Goal: Information Seeking & Learning: Learn about a topic

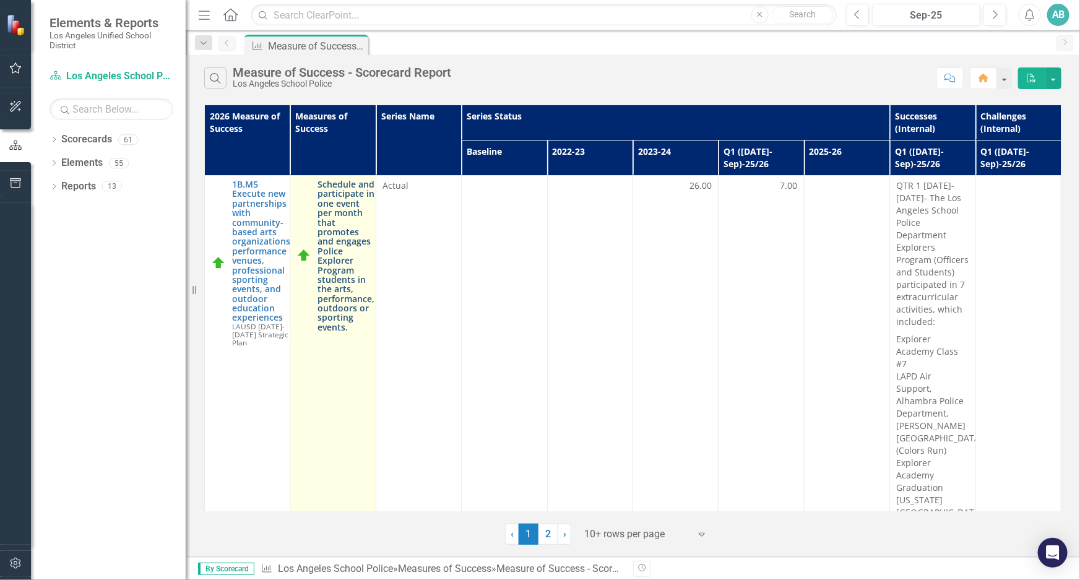
click at [340, 190] on link "Schedule and participate in one event per month that promotes and engages Polic…" at bounding box center [345, 255] width 57 height 152
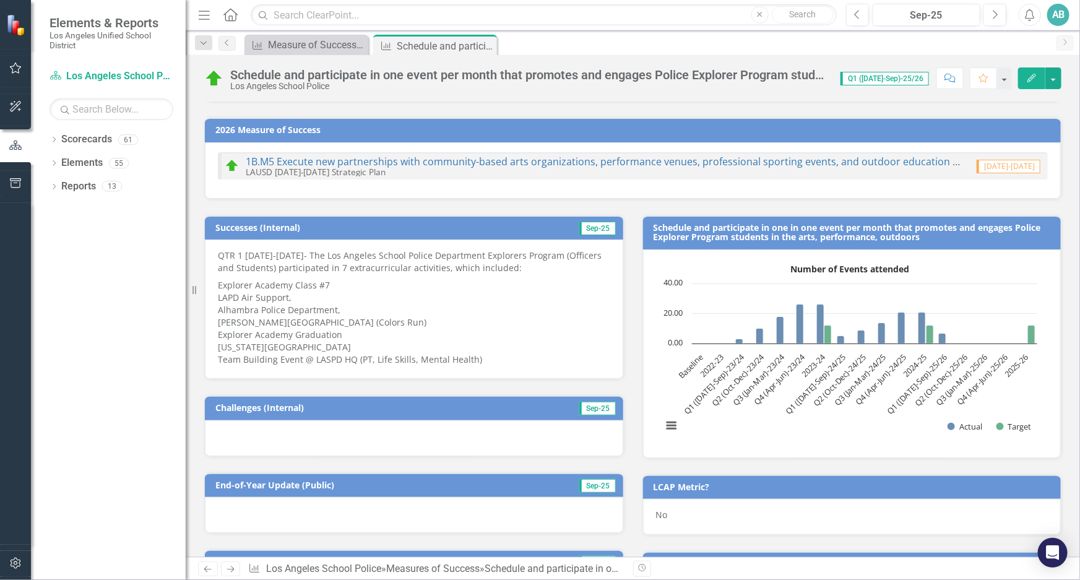
scroll to position [72, 0]
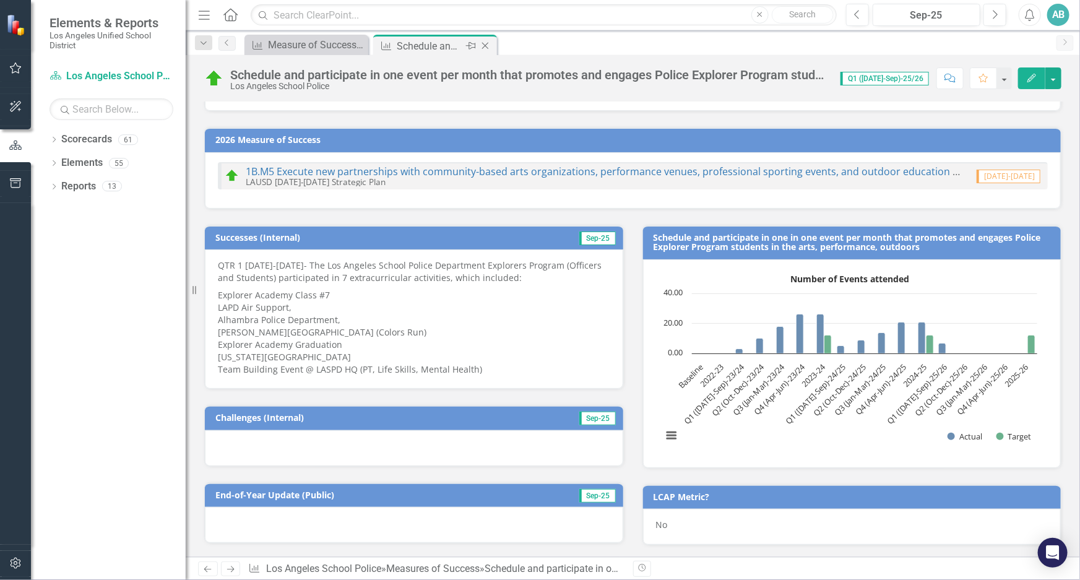
click at [489, 47] on icon "Close" at bounding box center [485, 46] width 12 height 10
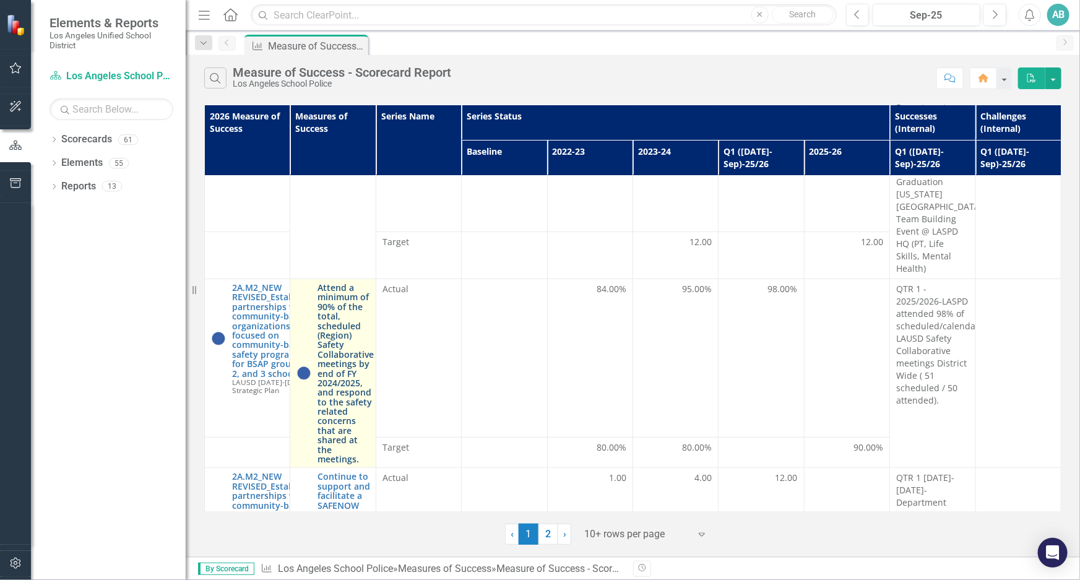
scroll to position [337, 0]
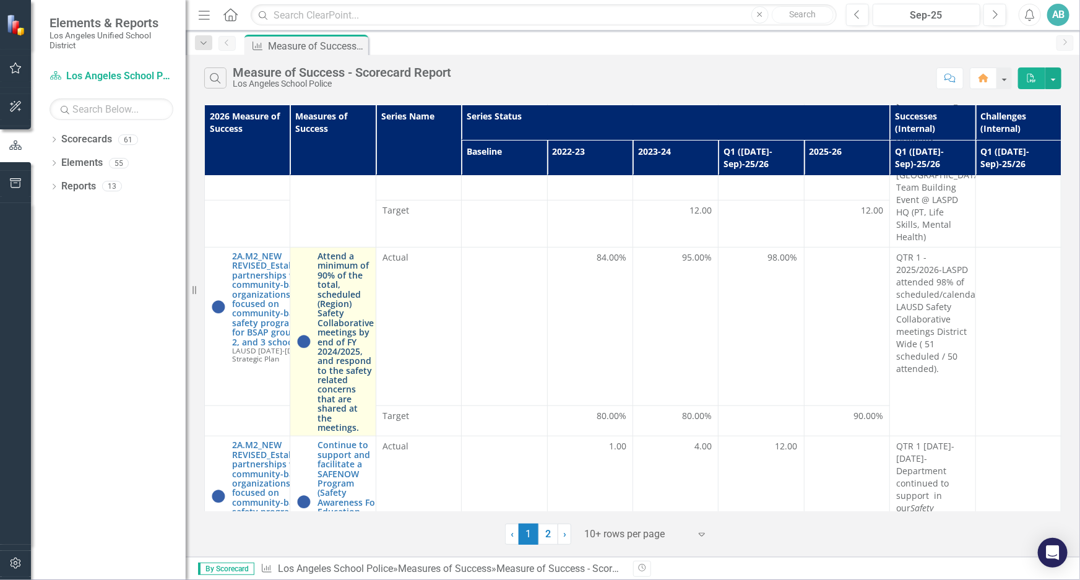
click at [340, 317] on link "Attend a minimum of 90% of the total, scheduled (Region) Safety Collaborative m…" at bounding box center [345, 341] width 56 height 181
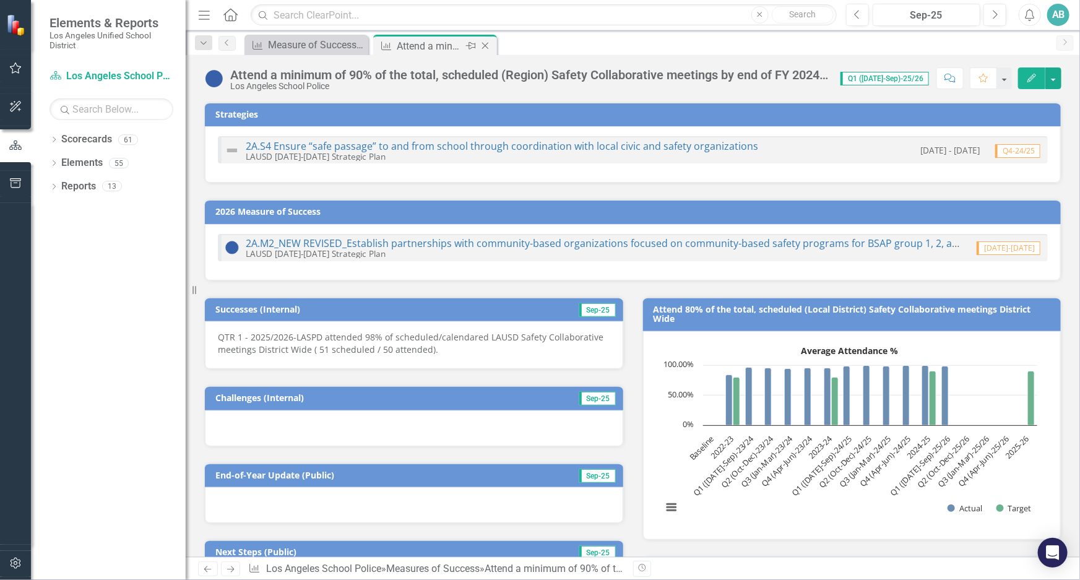
click at [488, 47] on icon "Close" at bounding box center [485, 46] width 12 height 10
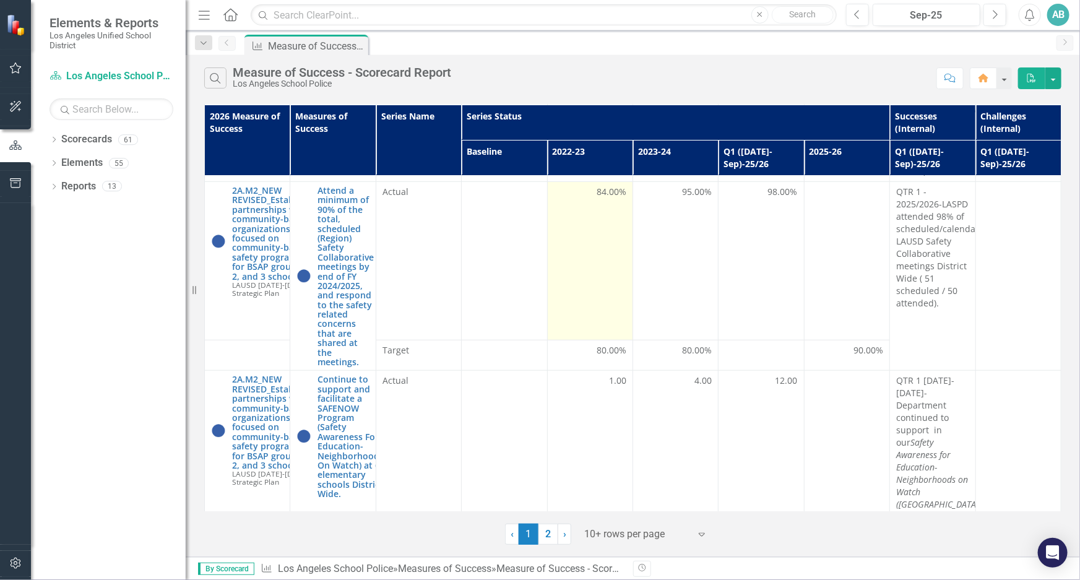
scroll to position [394, 0]
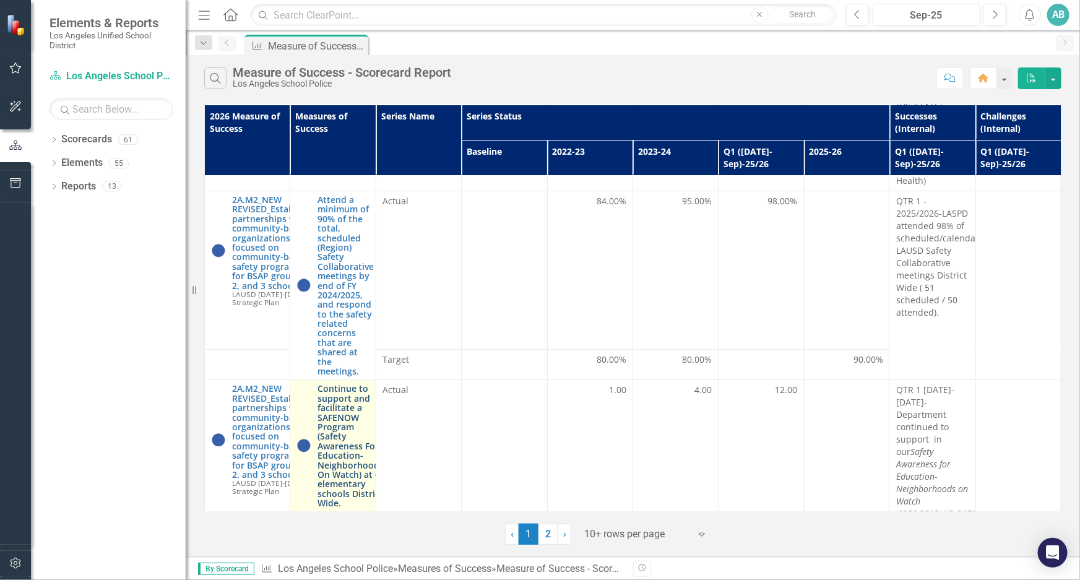
click at [327, 402] on link "Continue to support and facilitate a SAFENOW Program (Safety Awareness For Educ…" at bounding box center [350, 446] width 66 height 124
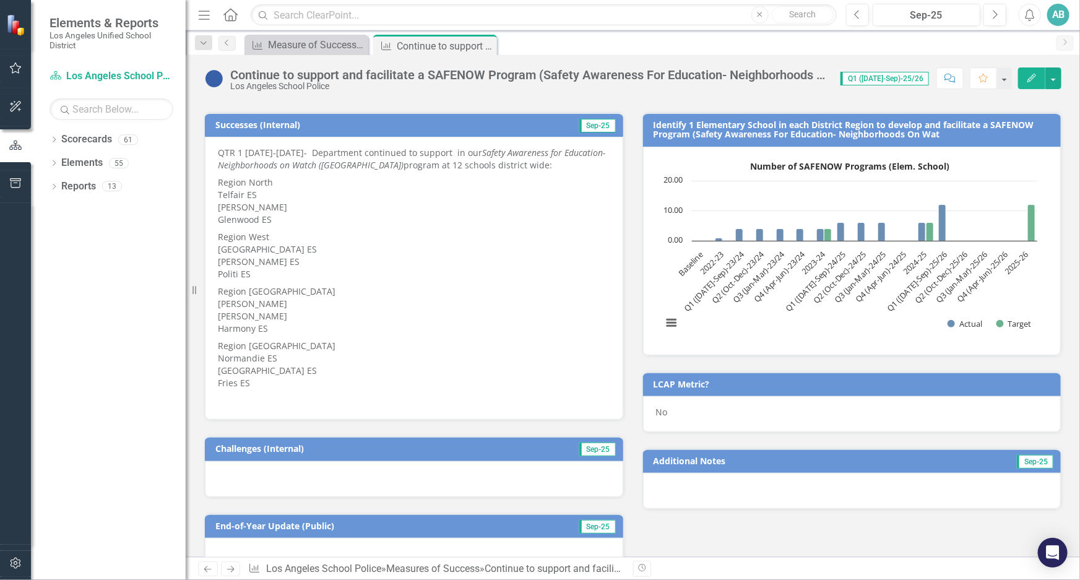
scroll to position [225, 0]
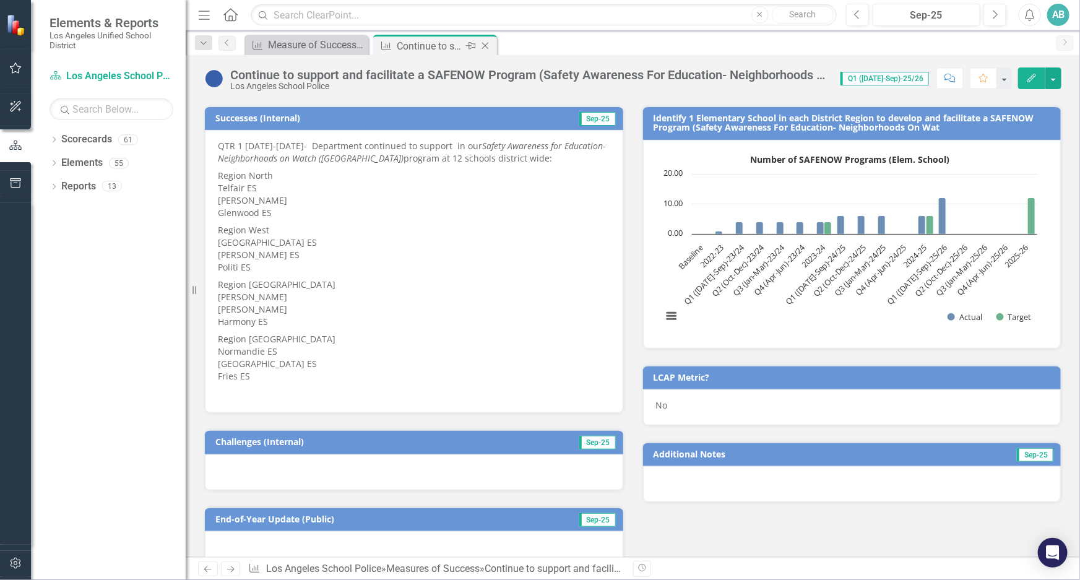
click at [486, 48] on icon "Close" at bounding box center [485, 46] width 12 height 10
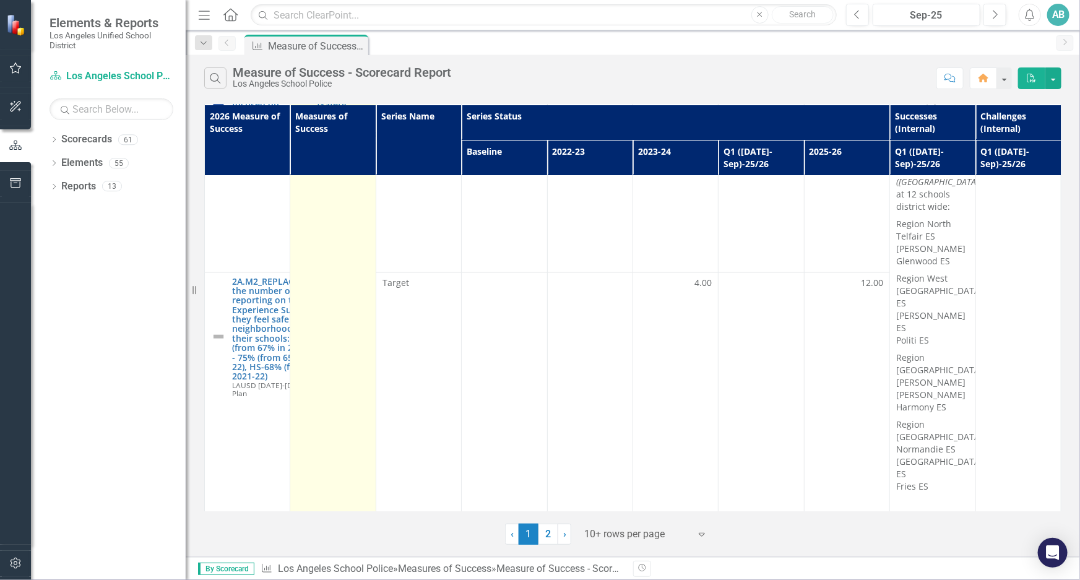
scroll to position [843, 0]
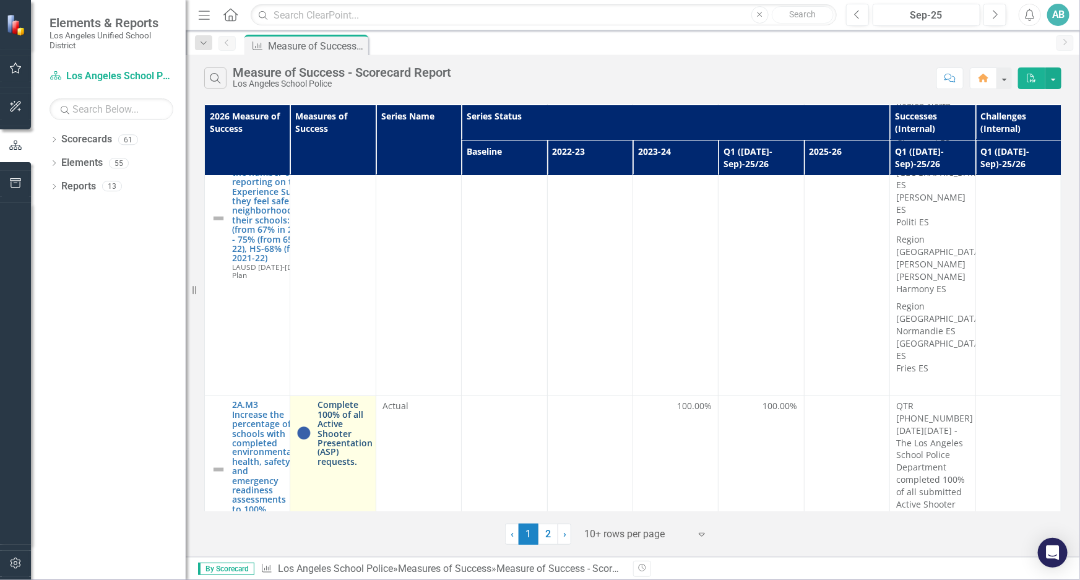
click at [334, 400] on link "Complete 100% of all Active Shooter Presentation (ASP) requests." at bounding box center [344, 433] width 55 height 67
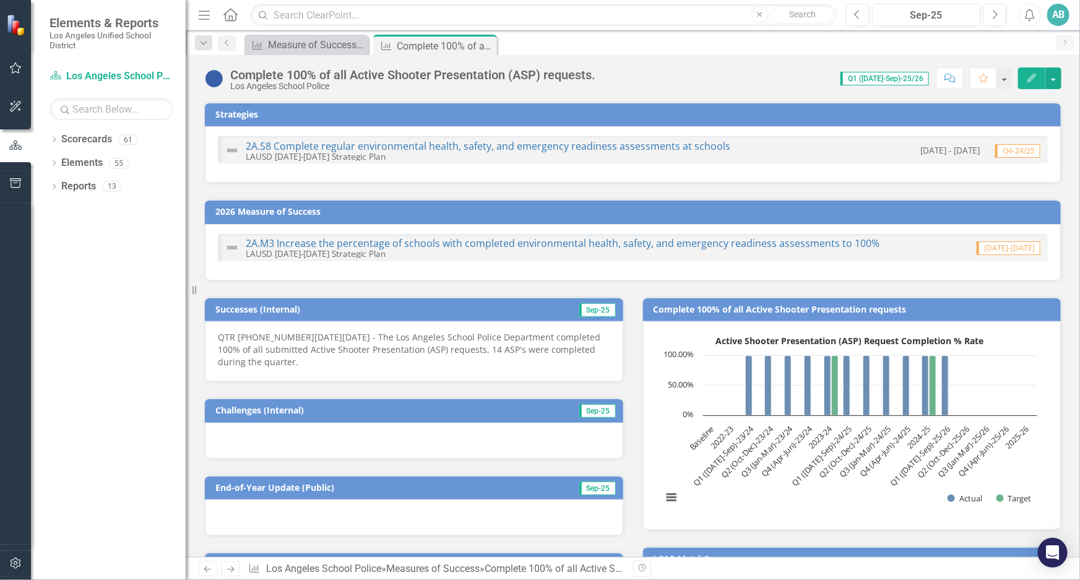
scroll to position [56, 0]
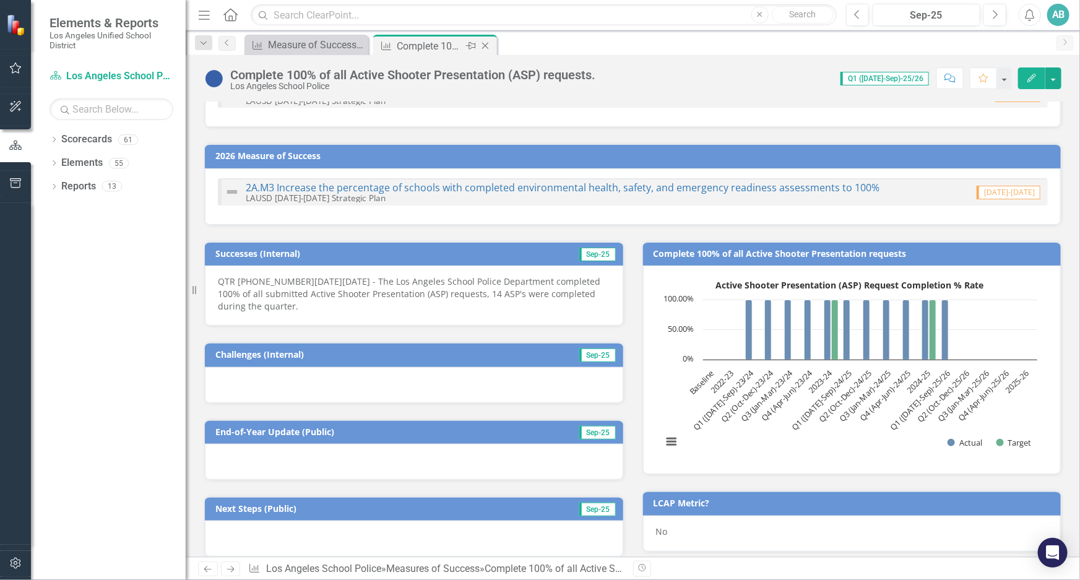
click at [483, 41] on icon "Close" at bounding box center [485, 46] width 12 height 10
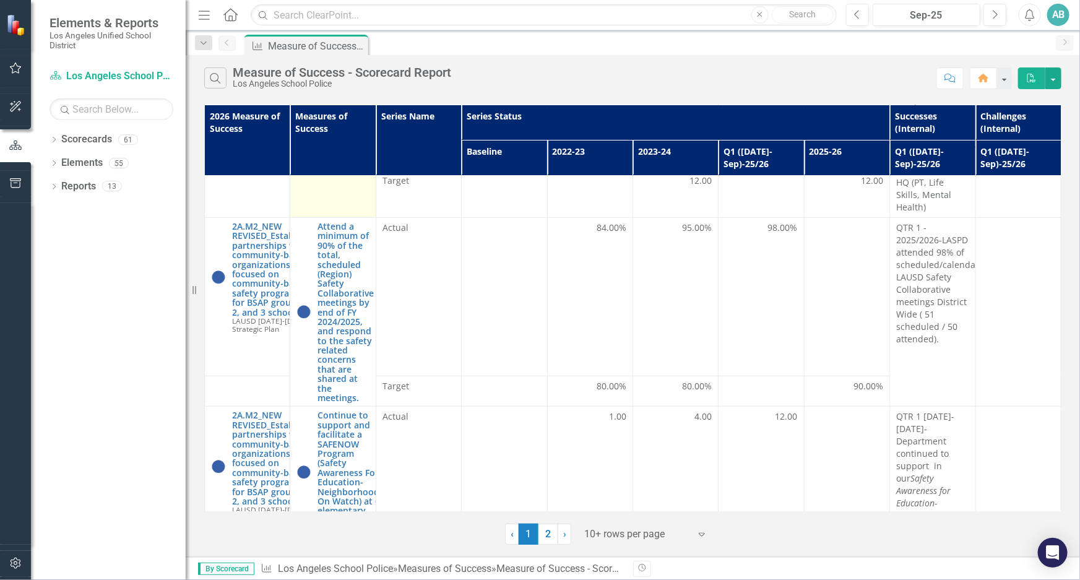
scroll to position [394, 0]
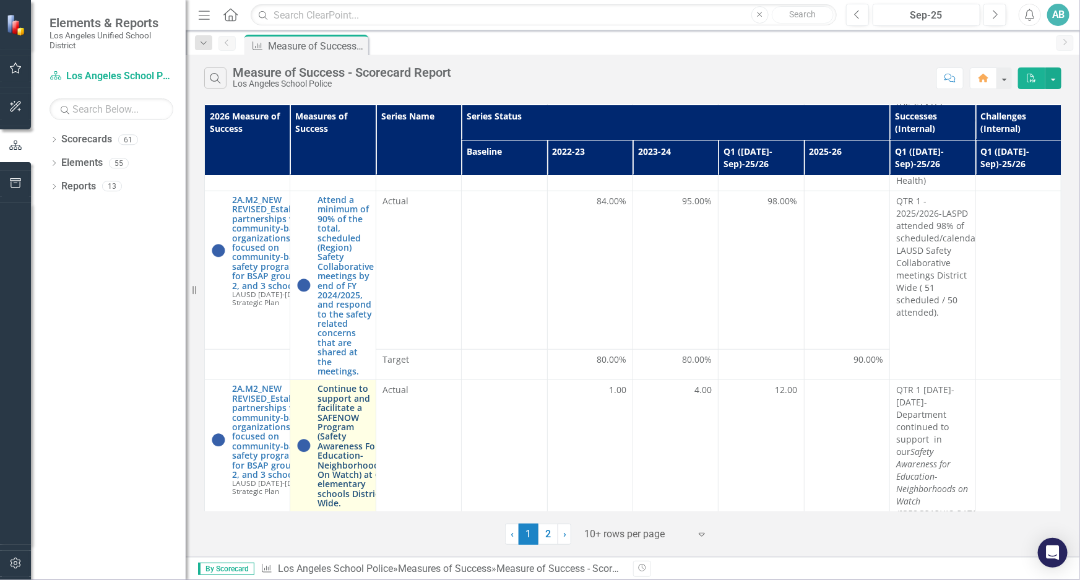
click at [338, 432] on link "Continue to support and facilitate a SAFENOW Program (Safety Awareness For Educ…" at bounding box center [350, 446] width 66 height 124
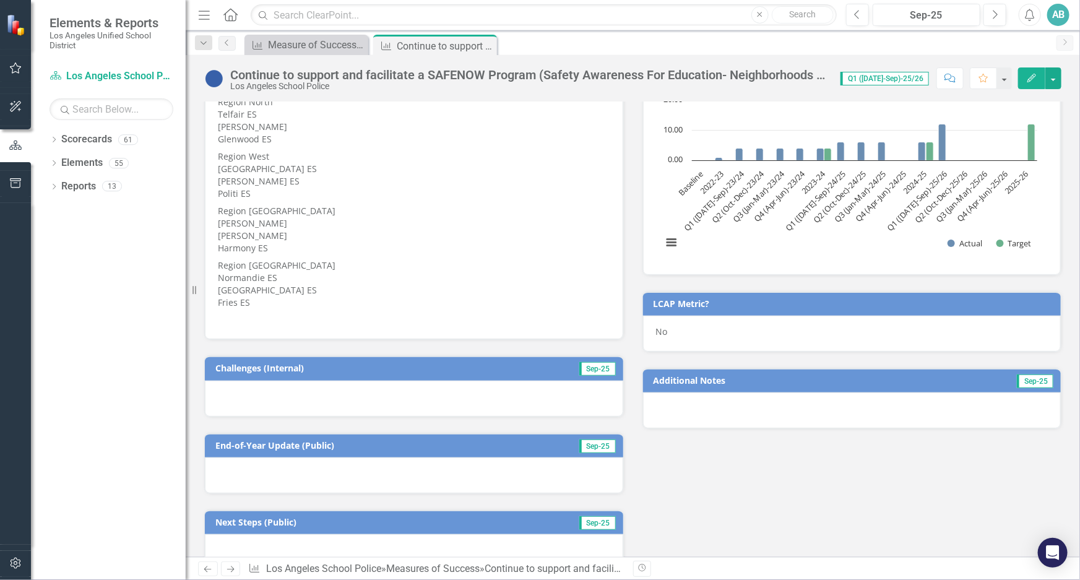
scroll to position [223, 0]
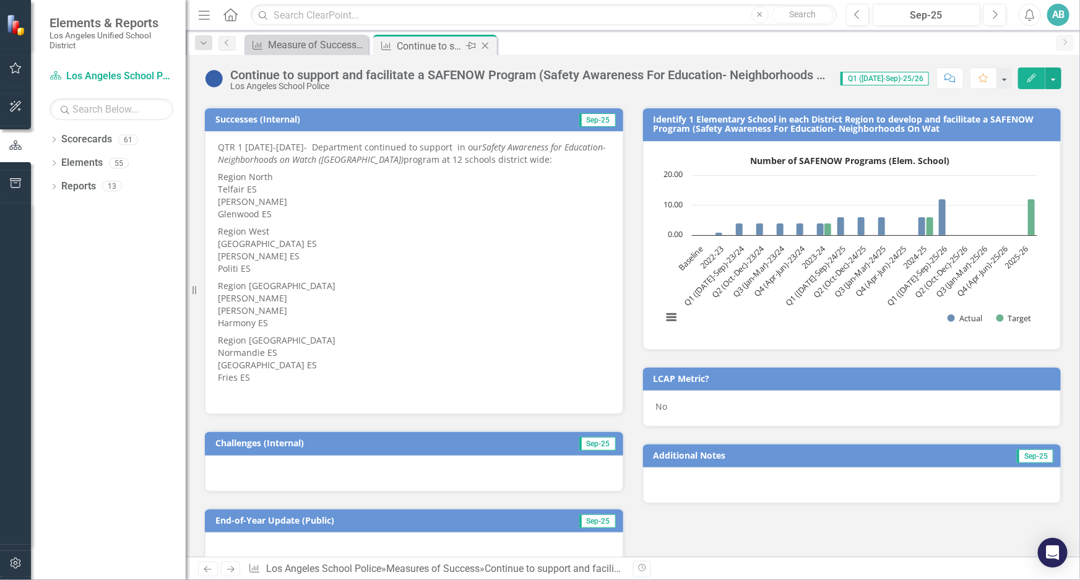
click at [488, 48] on icon "Close" at bounding box center [485, 46] width 12 height 10
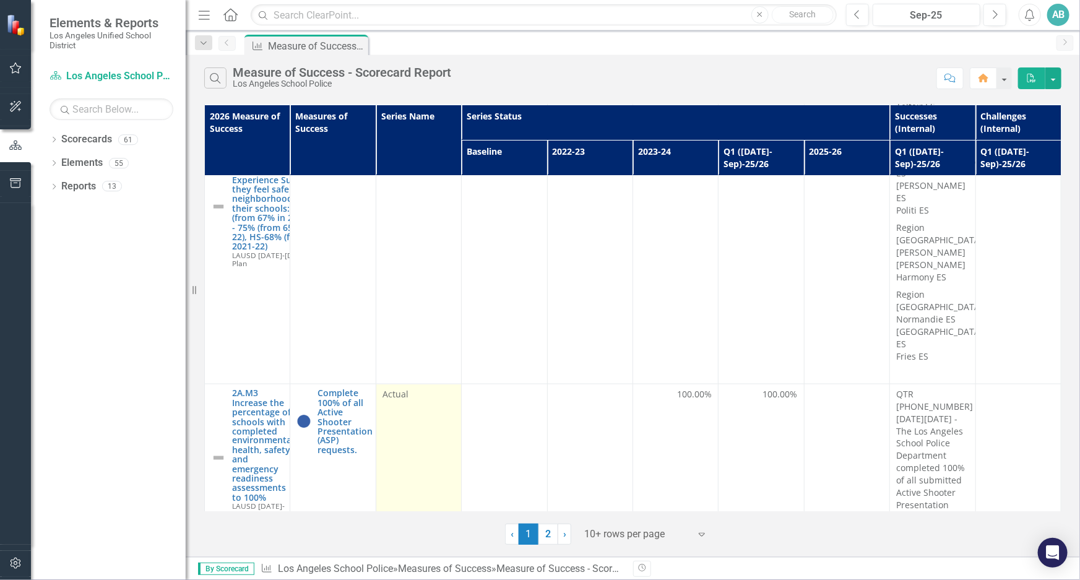
scroll to position [856, 0]
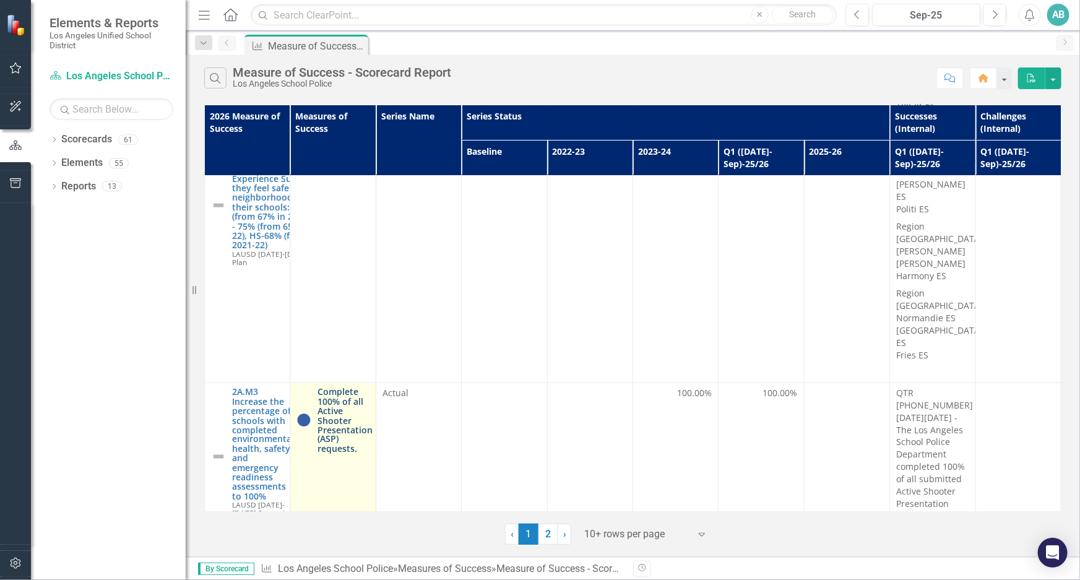
click at [334, 387] on link "Complete 100% of all Active Shooter Presentation (ASP) requests." at bounding box center [344, 420] width 55 height 67
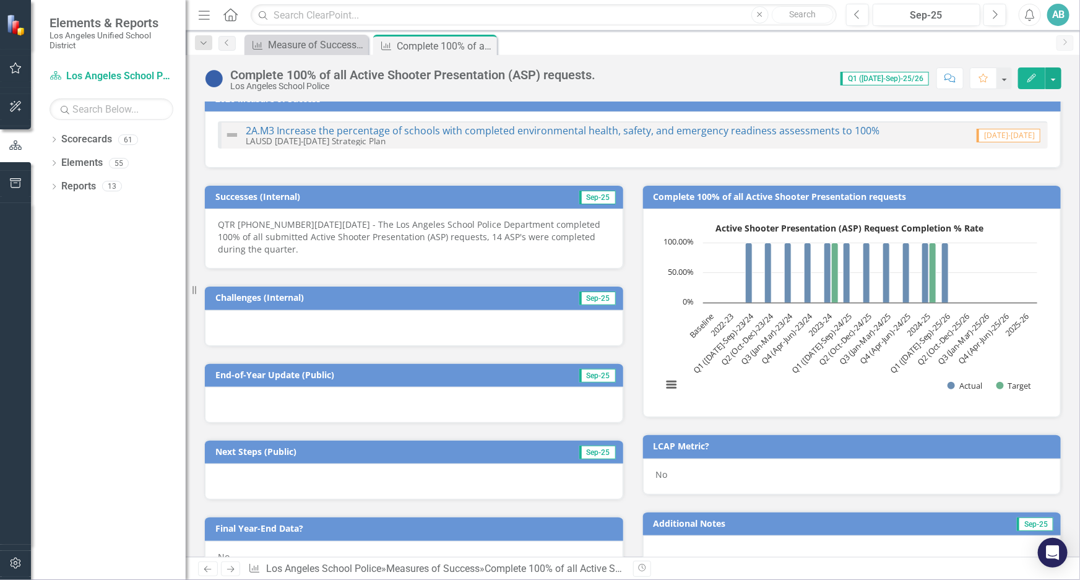
scroll to position [56, 0]
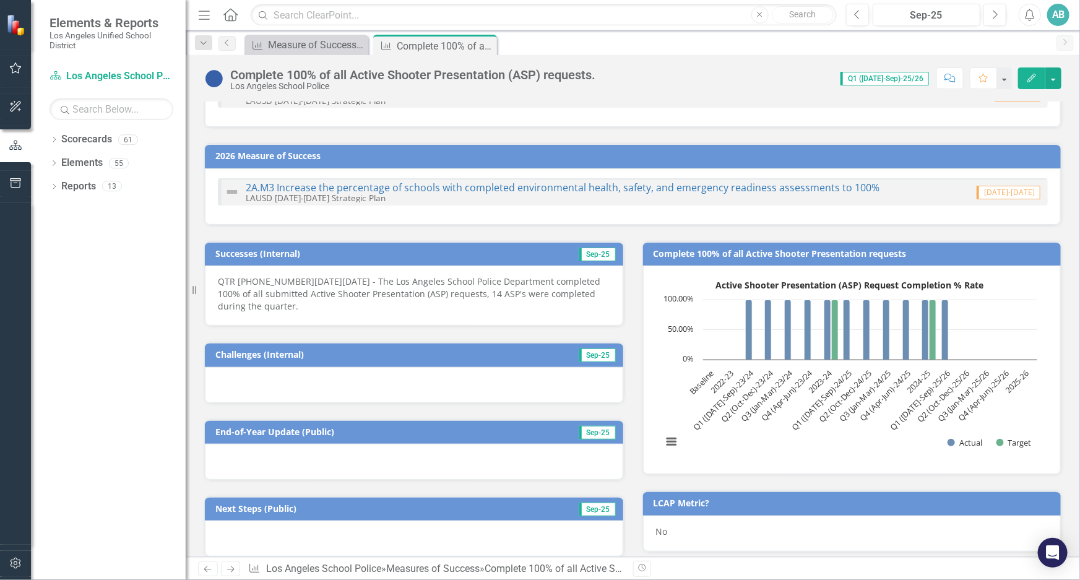
click at [0, 0] on icon "Close" at bounding box center [0, 0] width 0 height 0
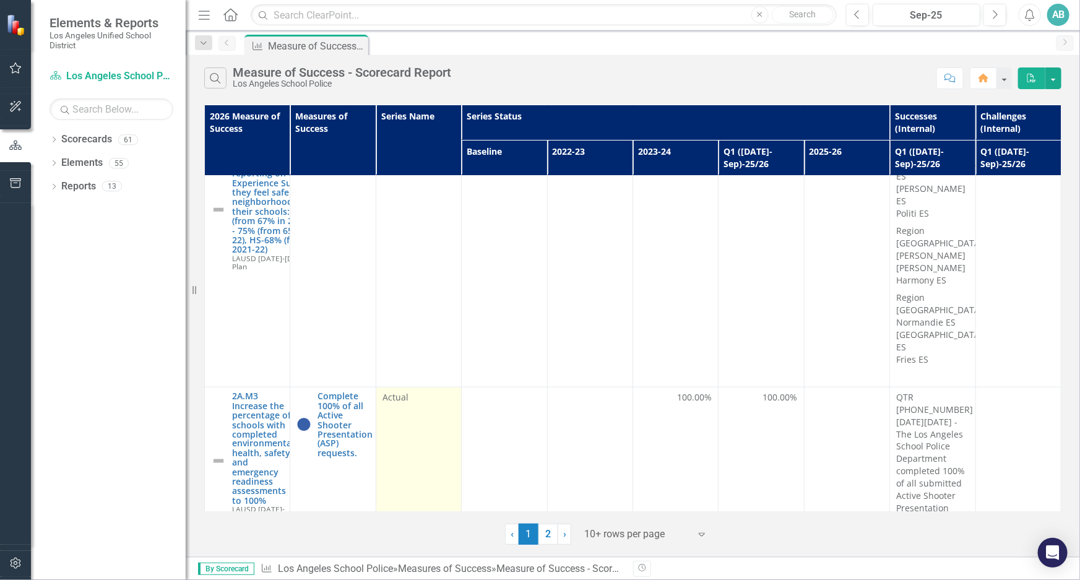
scroll to position [856, 0]
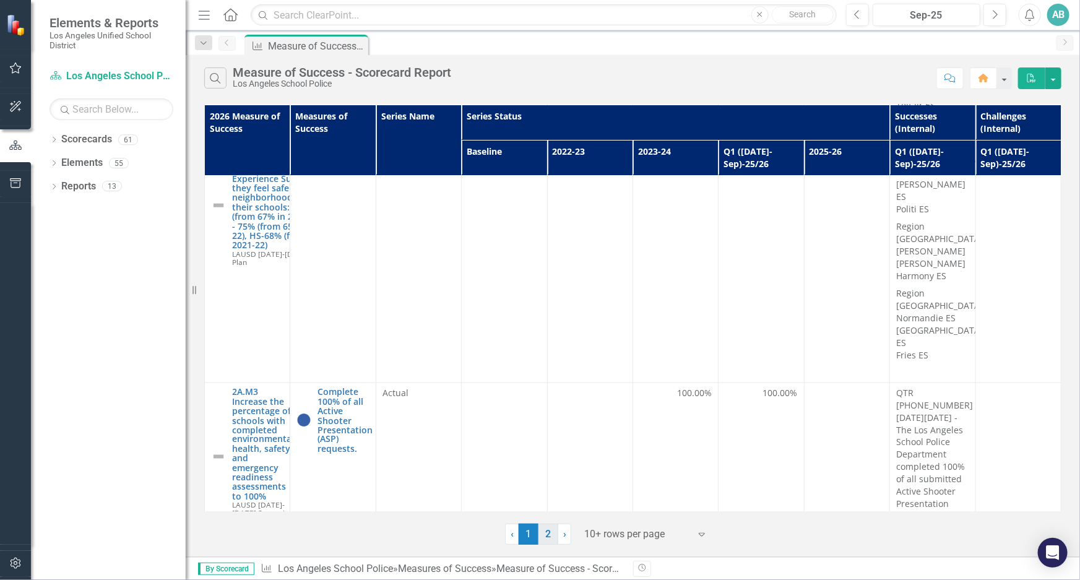
click at [548, 540] on link "2" at bounding box center [548, 533] width 20 height 21
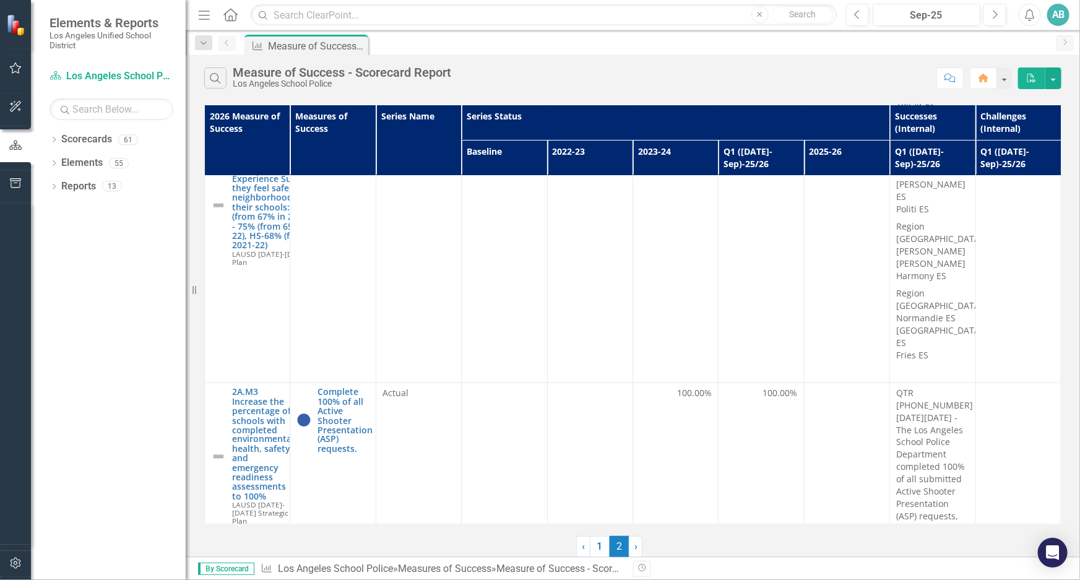
scroll to position [0, 0]
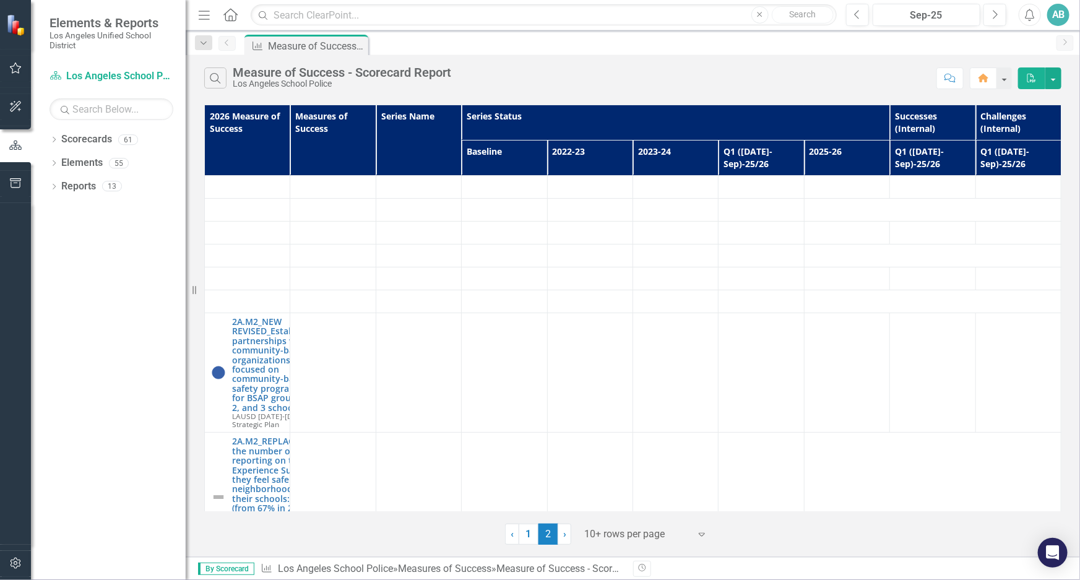
click at [345, 222] on td at bounding box center [332, 233] width 85 height 23
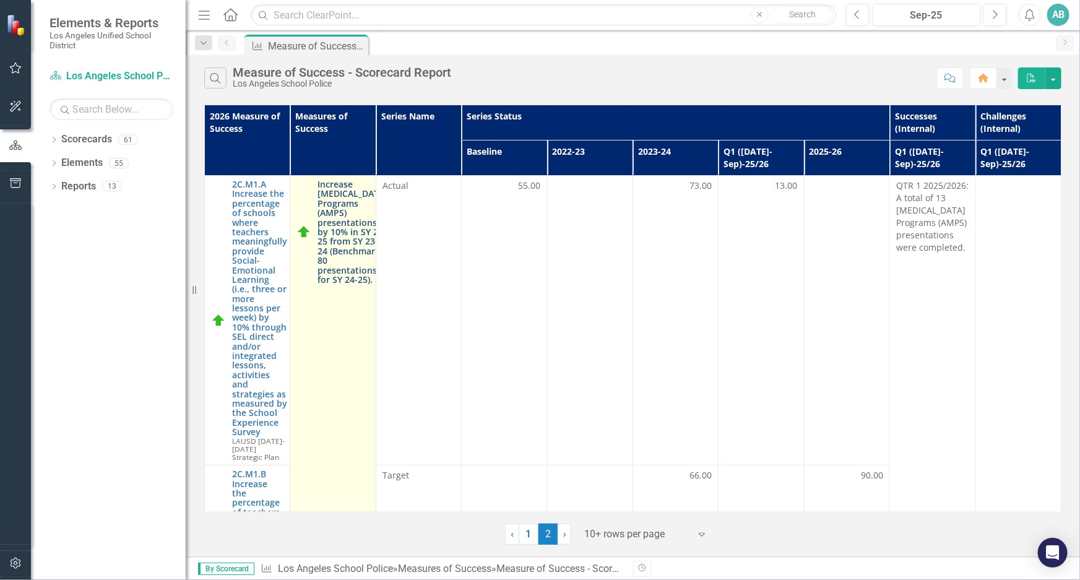
click at [345, 223] on link "Increase [MEDICAL_DATA] Programs (AMPS) presentations by 10% in SY 24-25 from S…" at bounding box center [352, 231] width 70 height 105
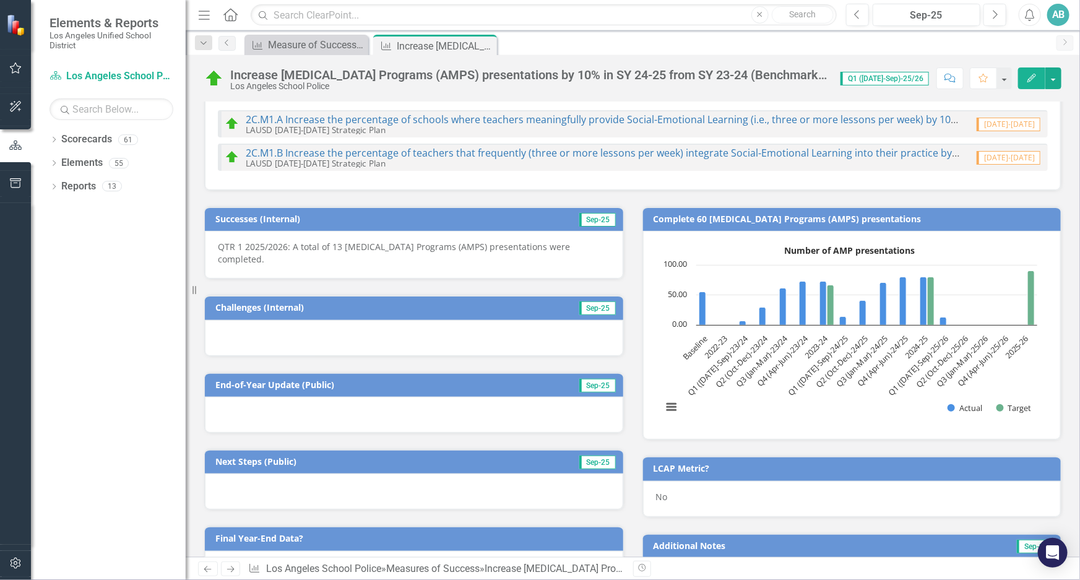
scroll to position [112, 0]
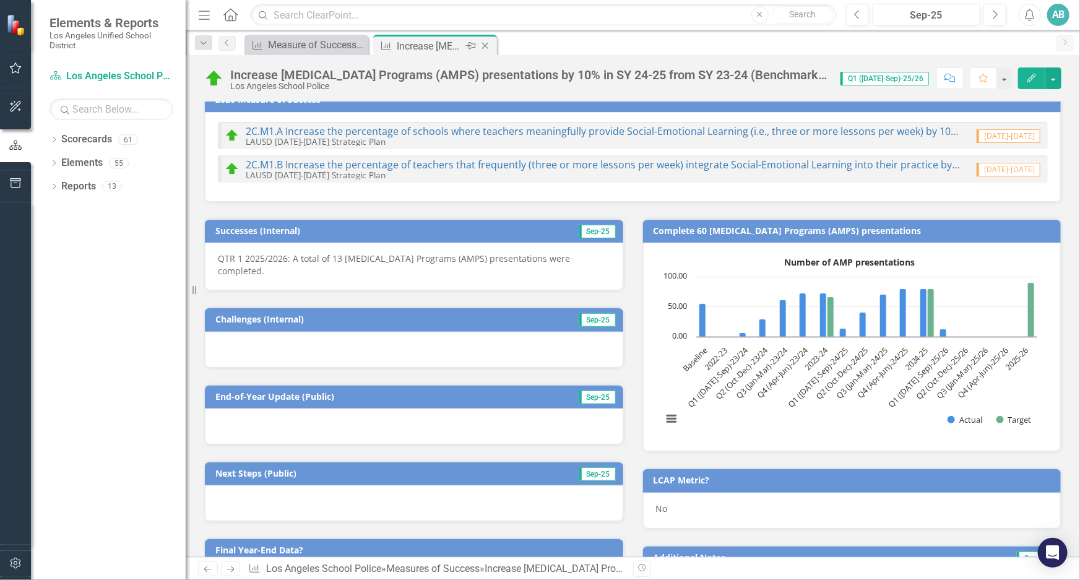
click at [483, 41] on icon "Close" at bounding box center [485, 46] width 12 height 10
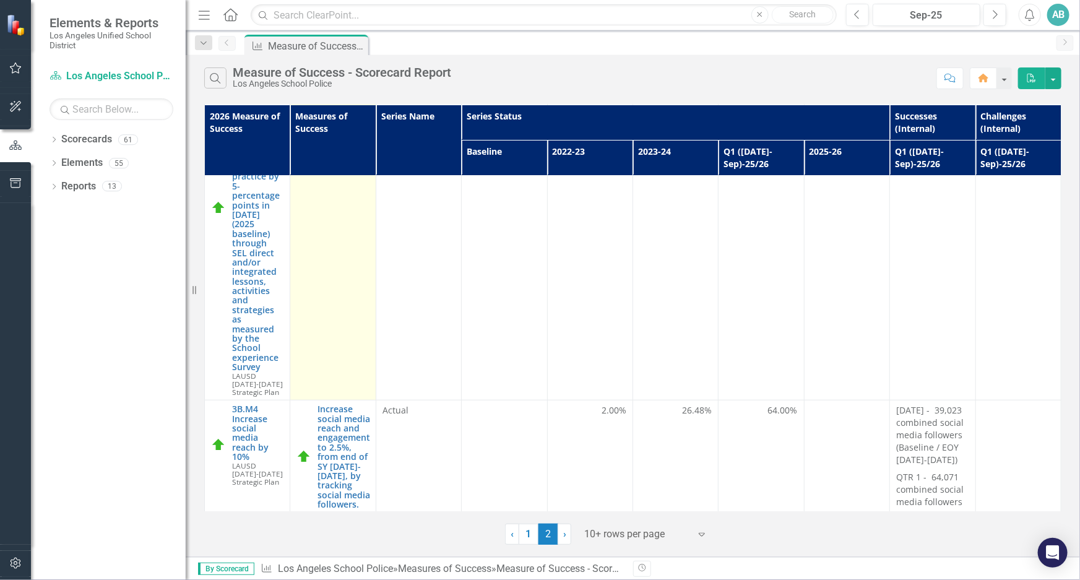
scroll to position [619, 0]
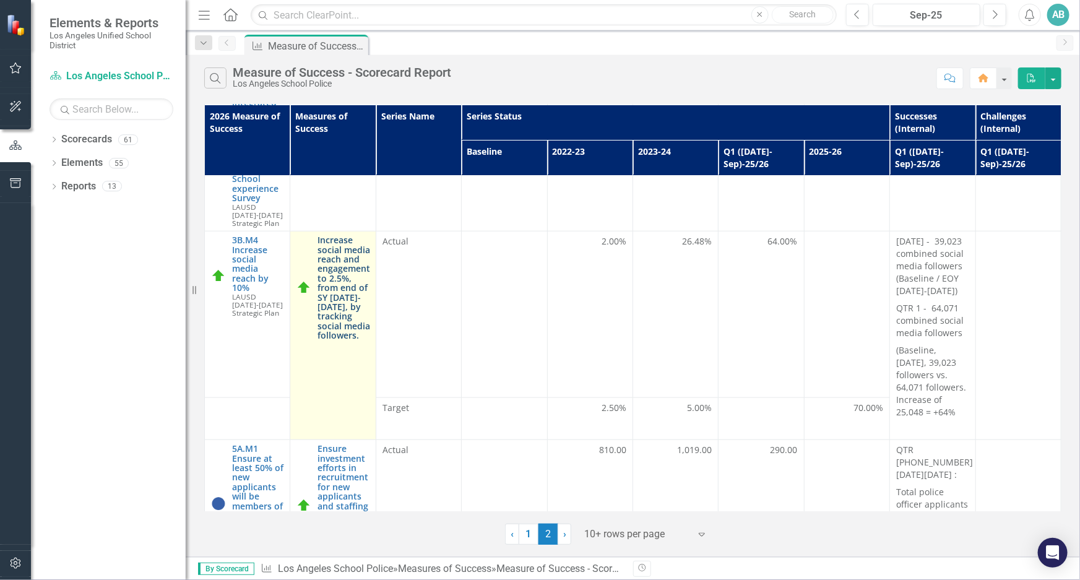
click at [330, 255] on link "Increase social media reach and engagement to 2.5%, from end of SY [DATE]-[DATE…" at bounding box center [343, 287] width 53 height 105
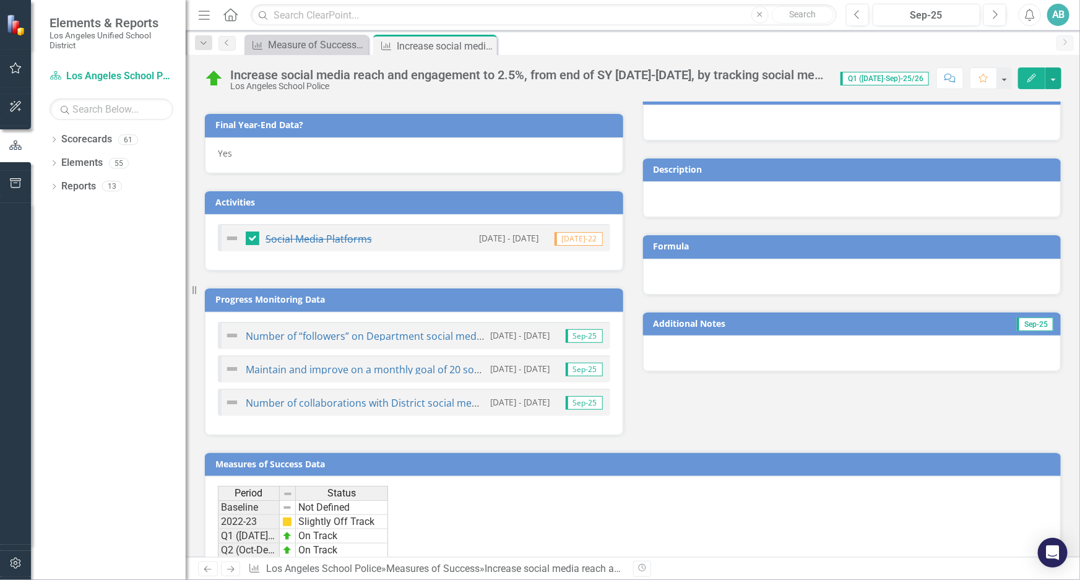
scroll to position [281, 0]
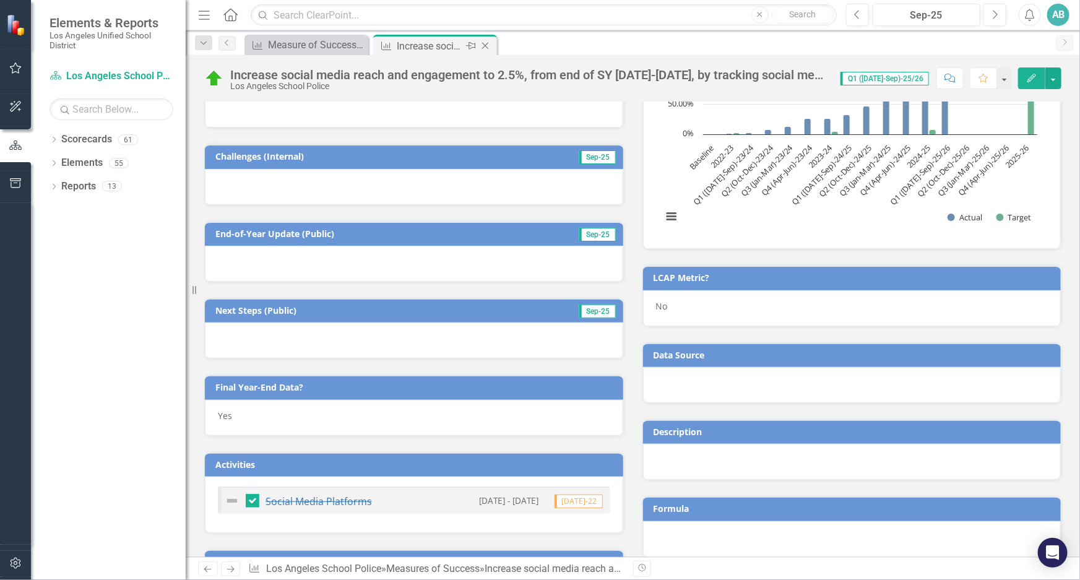
click at [483, 45] on icon "Close" at bounding box center [485, 46] width 12 height 10
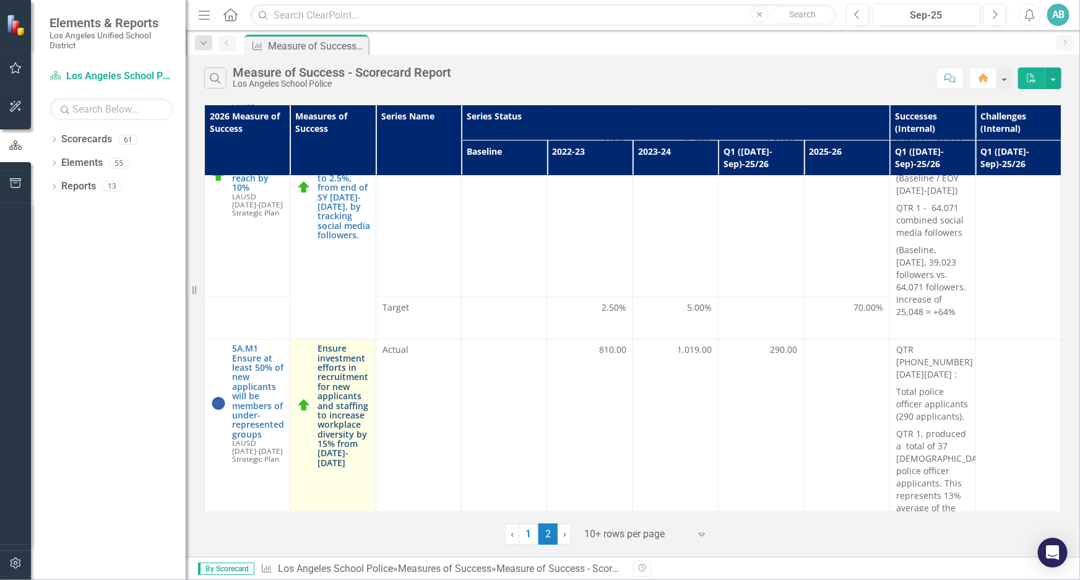
scroll to position [843, 0]
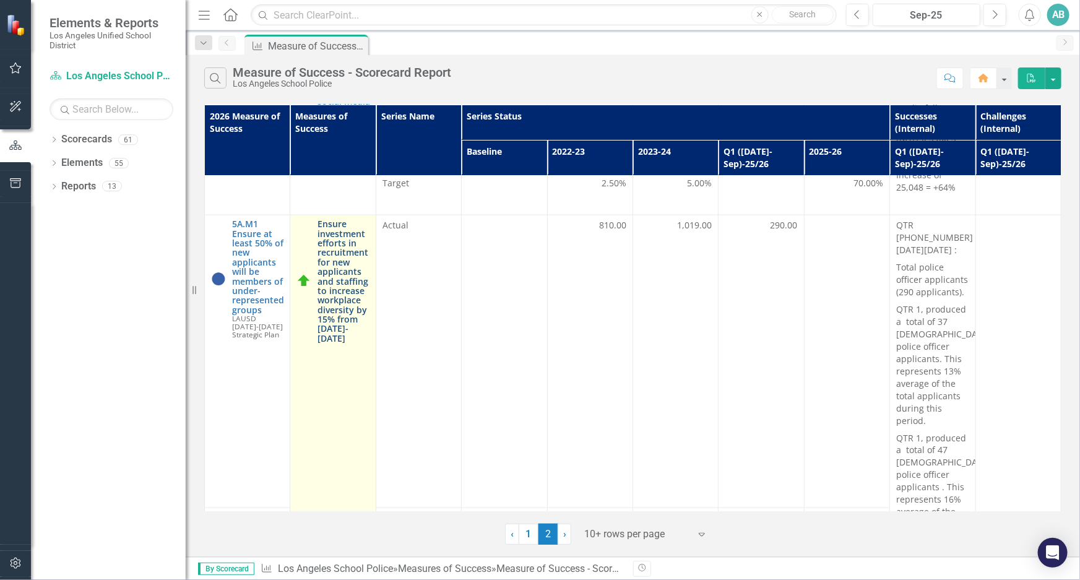
click at [337, 303] on link "Ensure investment efforts in recruitment for new applicants and staffing to inc…" at bounding box center [342, 281] width 51 height 124
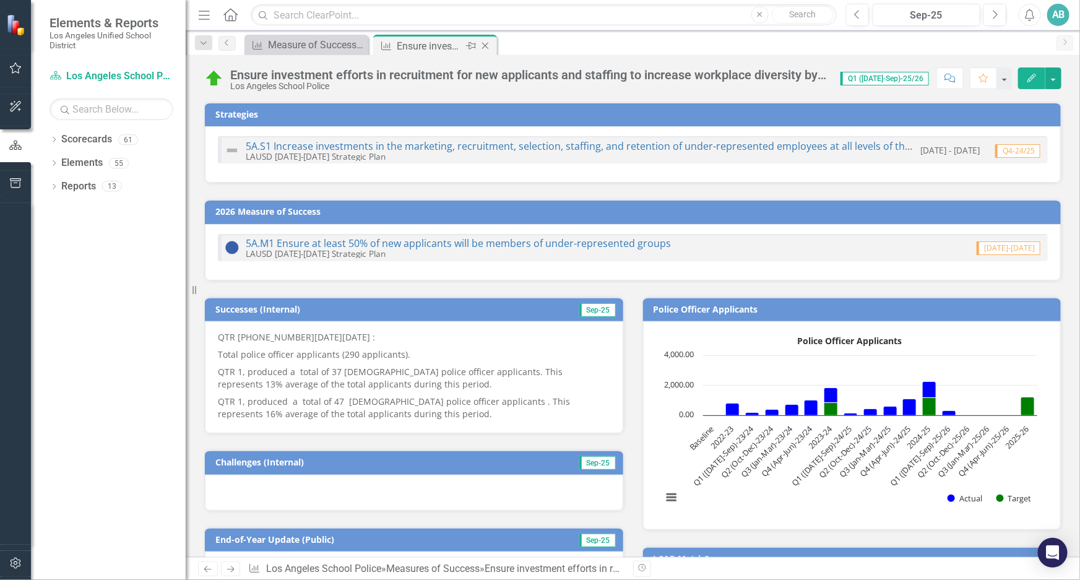
click at [492, 48] on div "Close" at bounding box center [485, 45] width 15 height 15
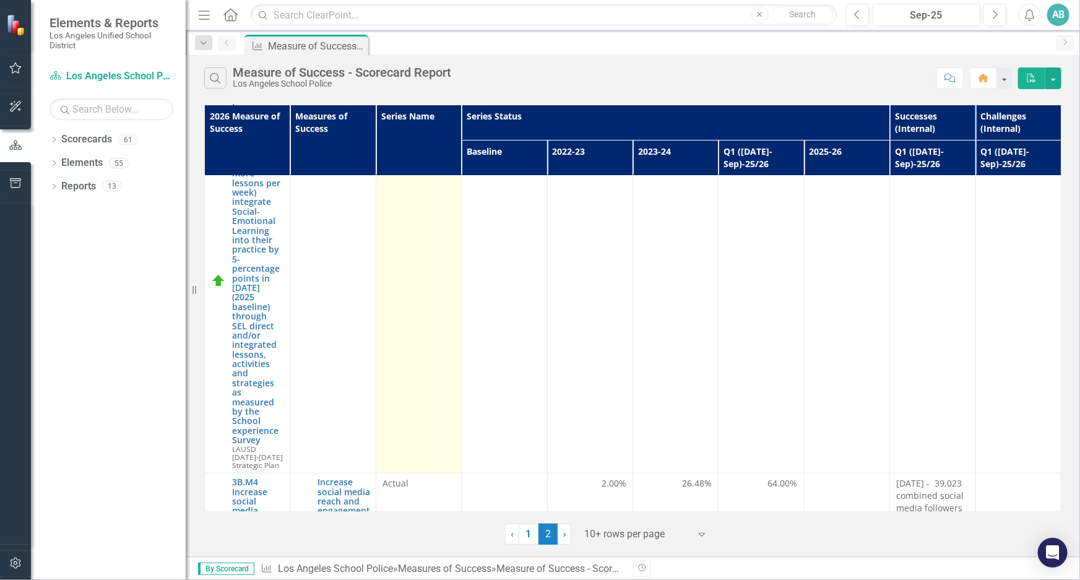
scroll to position [337, 0]
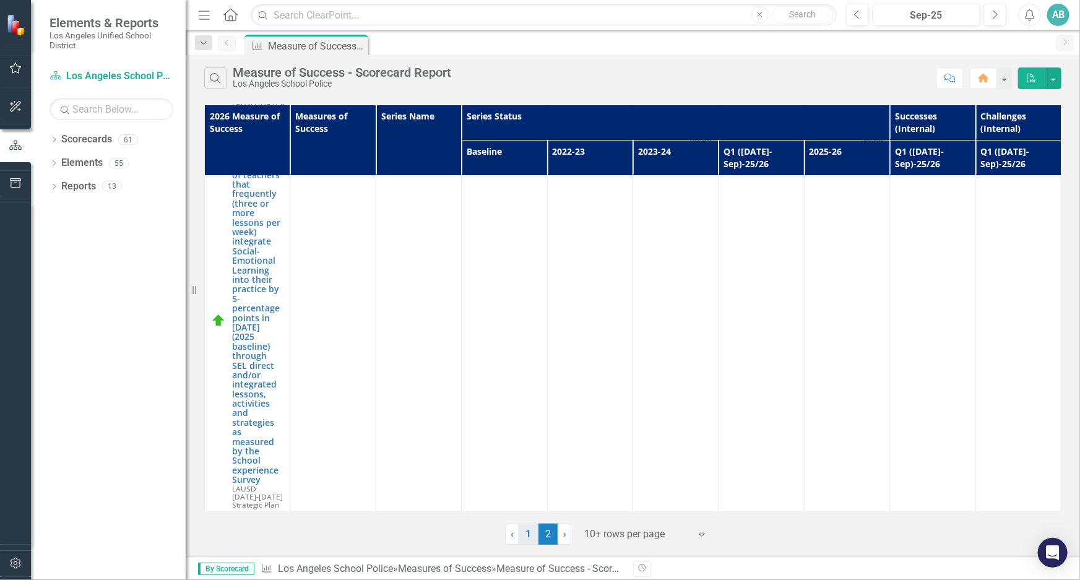
click at [528, 531] on link "1" at bounding box center [529, 533] width 20 height 21
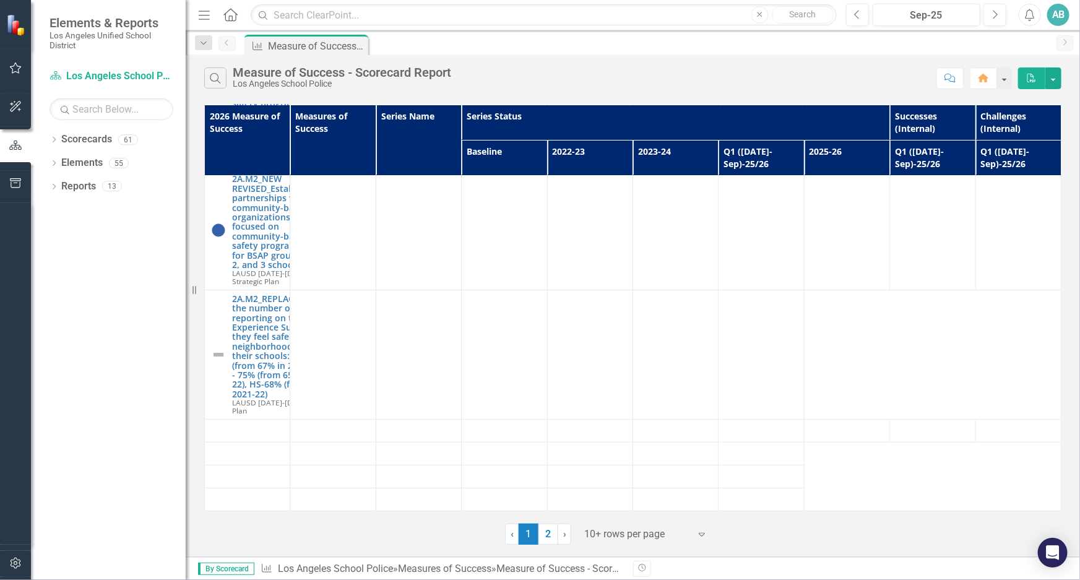
scroll to position [0, 0]
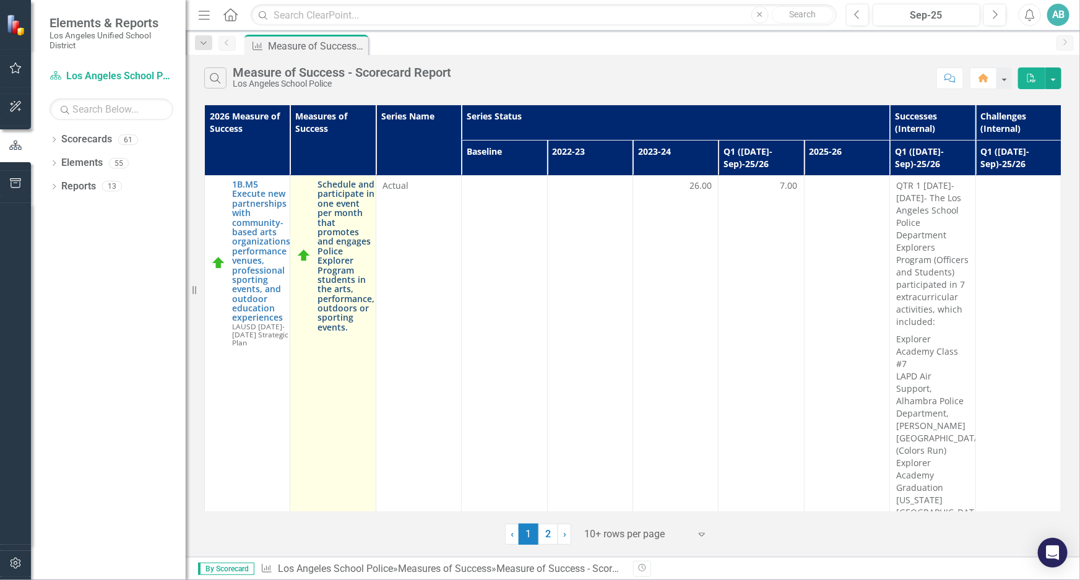
click at [334, 234] on link "Schedule and participate in one event per month that promotes and engages Polic…" at bounding box center [345, 255] width 57 height 152
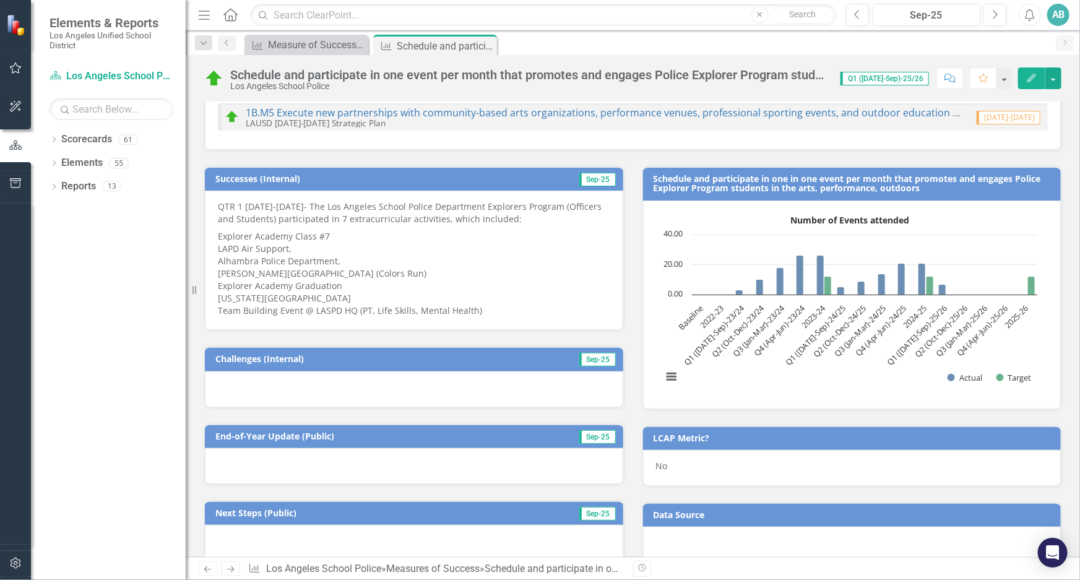
scroll to position [168, 0]
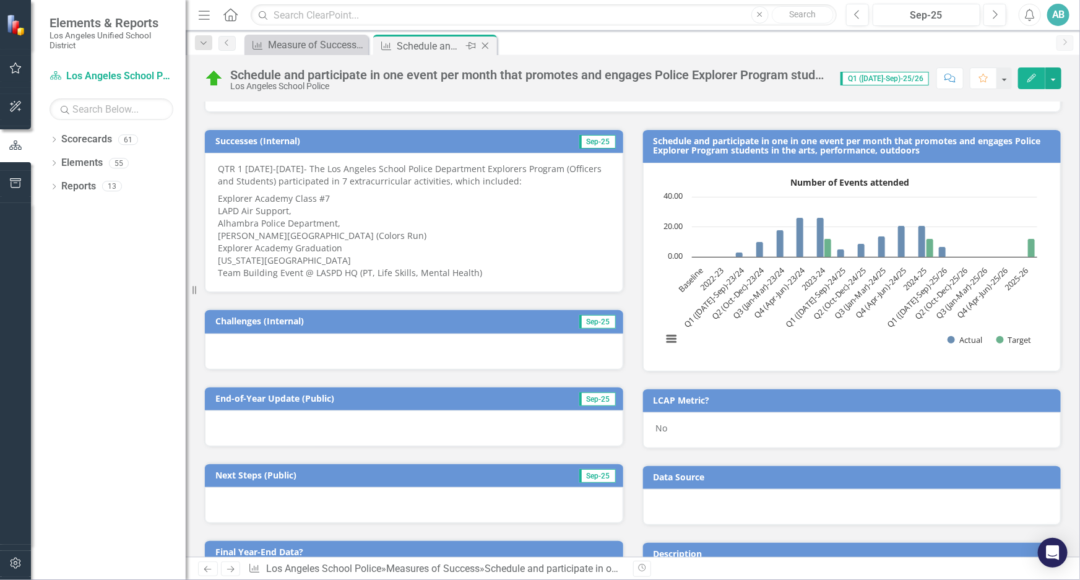
click at [486, 41] on icon "Close" at bounding box center [485, 46] width 12 height 10
